Goal: Browse casually

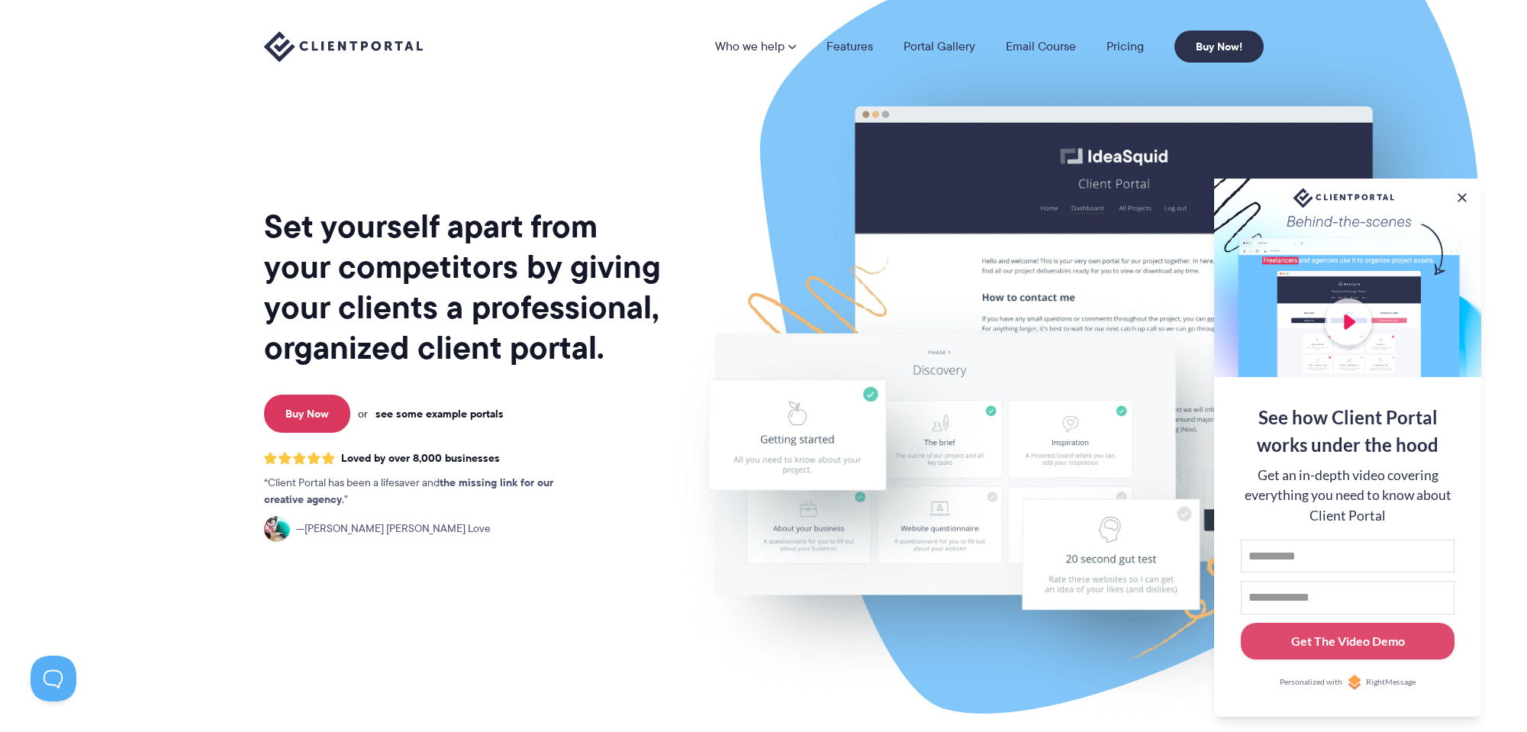
click at [437, 416] on link "see some example portals" at bounding box center [440, 414] width 128 height 14
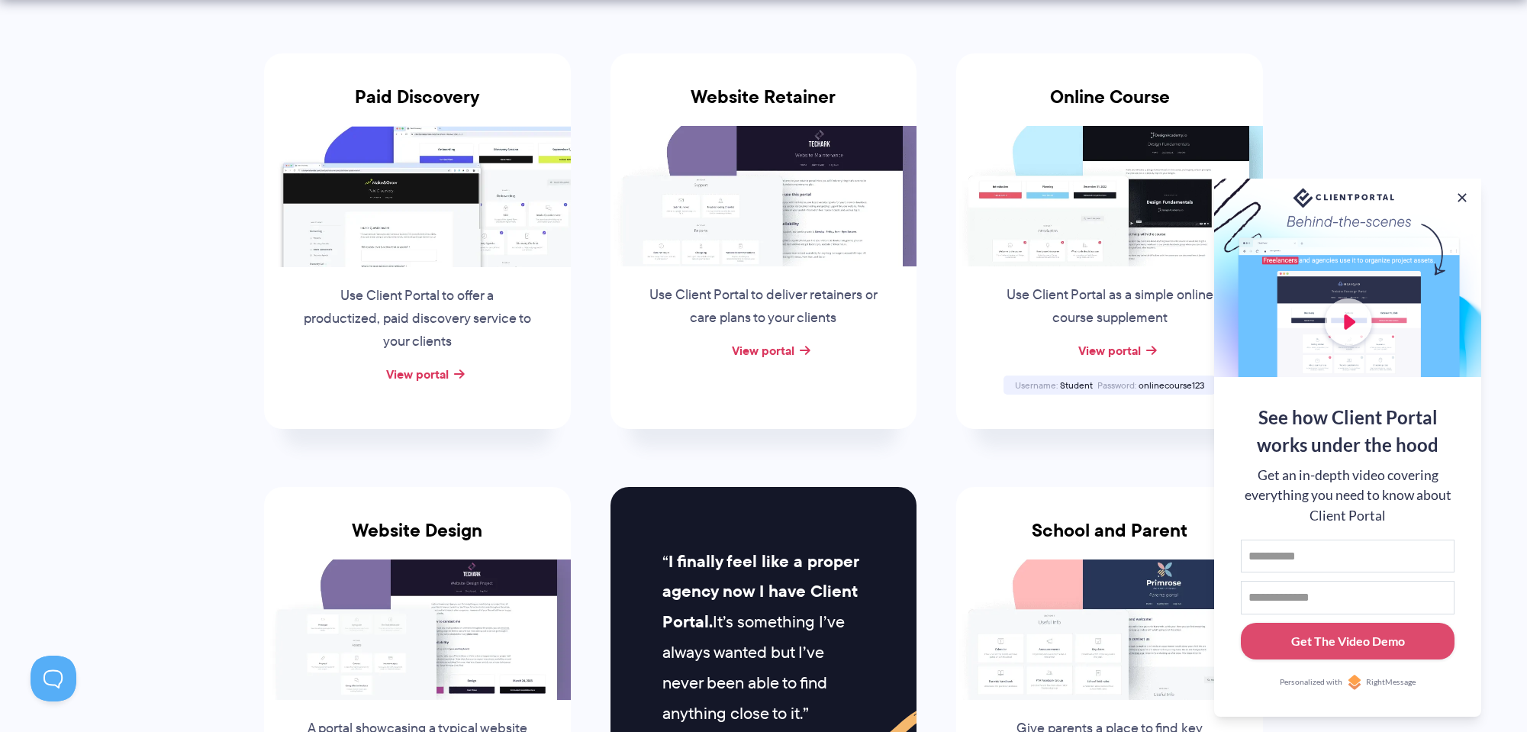
scroll to position [301, 0]
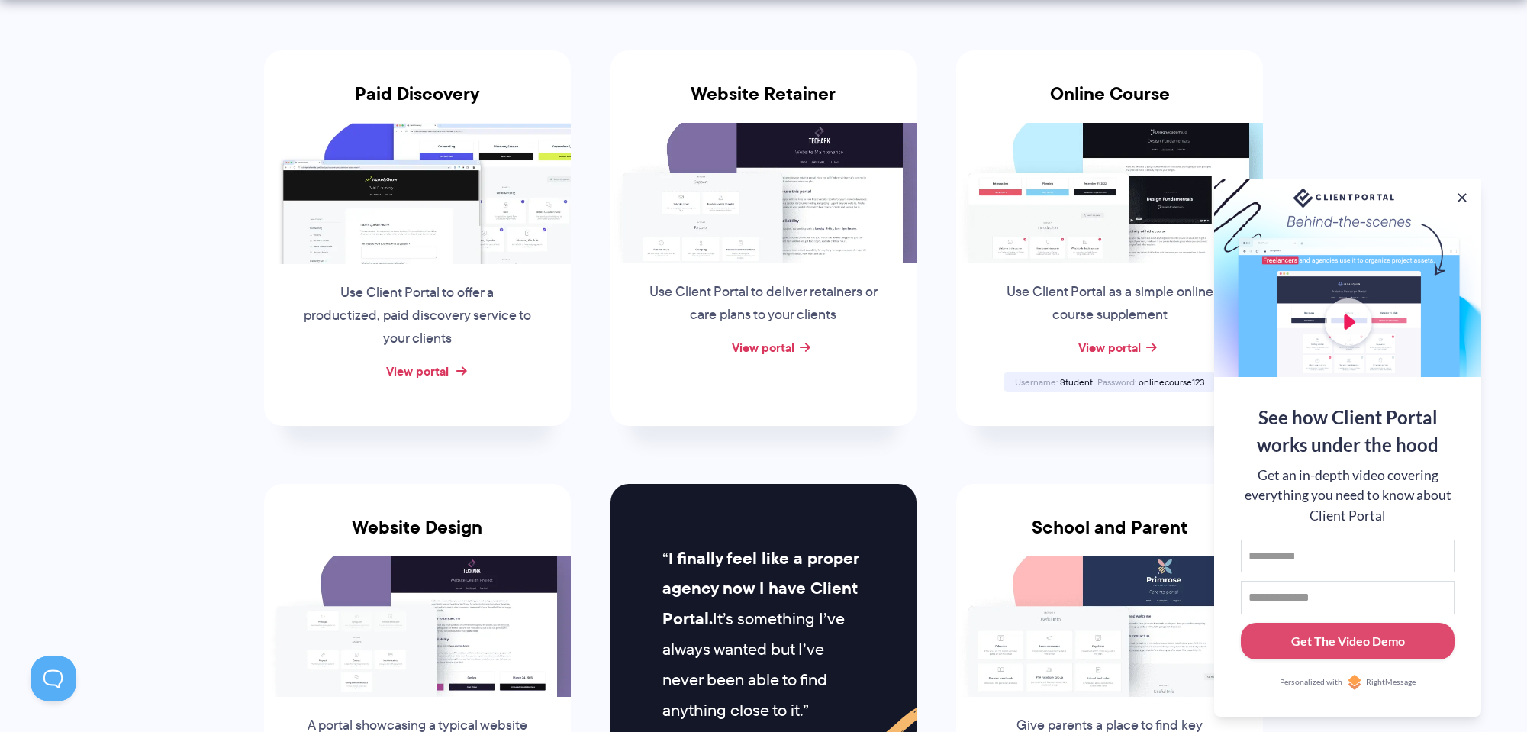
click at [444, 369] on link "View portal" at bounding box center [417, 371] width 63 height 18
